Goal: Find specific page/section: Find specific page/section

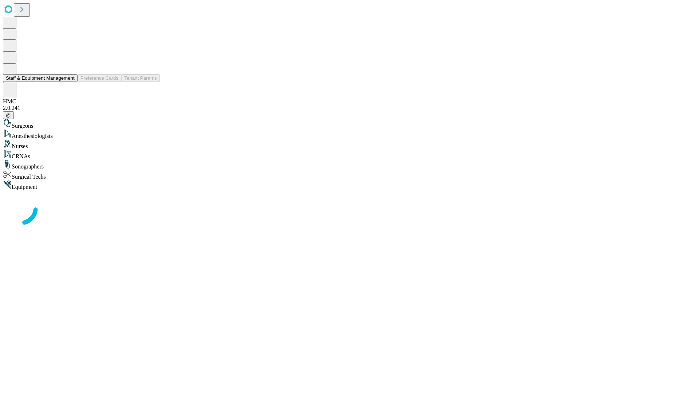
click at [70, 82] on button "Staff & Equipment Management" at bounding box center [40, 78] width 75 height 8
